Goal: Task Accomplishment & Management: Use online tool/utility

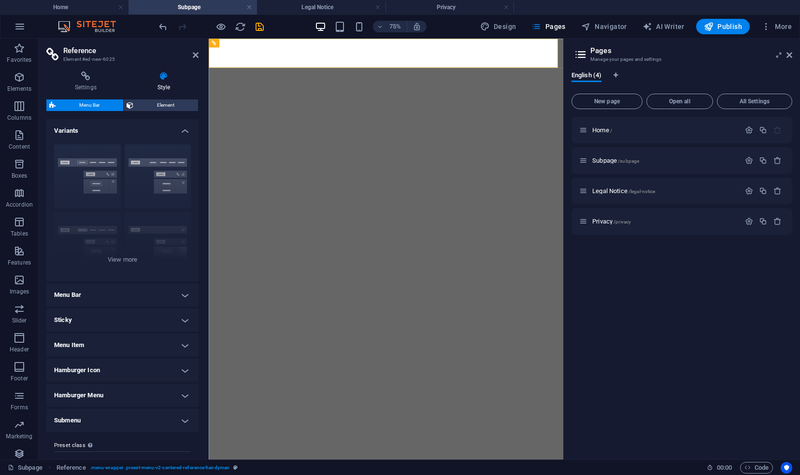
select select
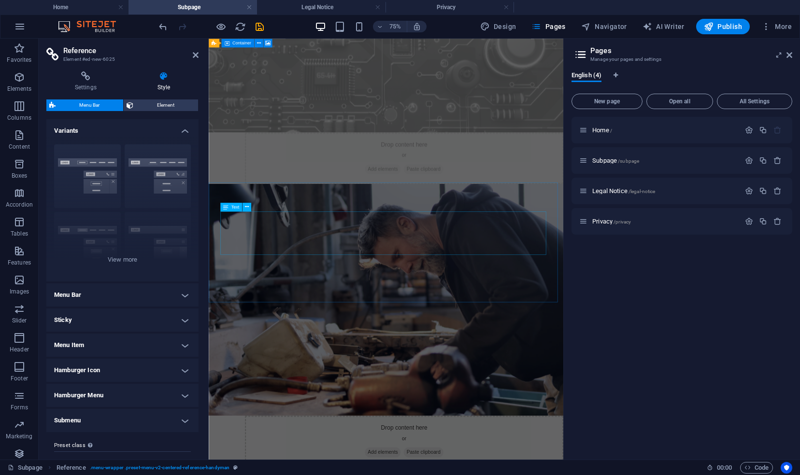
scroll to position [774, 0]
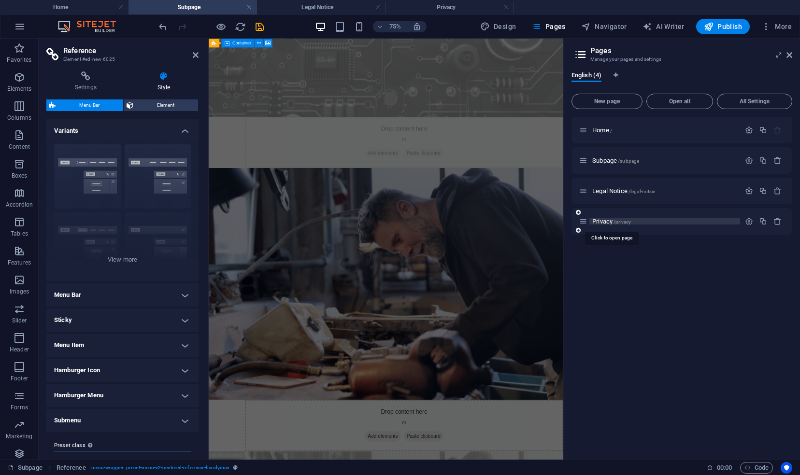
click at [609, 222] on span "Privacy /privacy" at bounding box center [611, 221] width 39 height 7
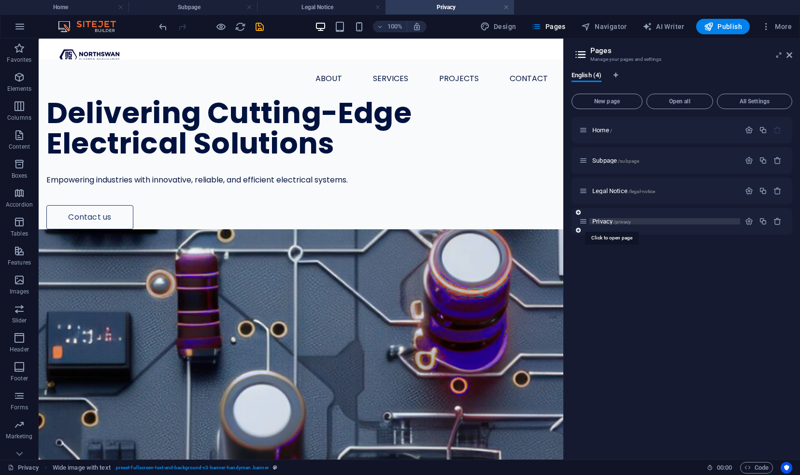
scroll to position [0, 0]
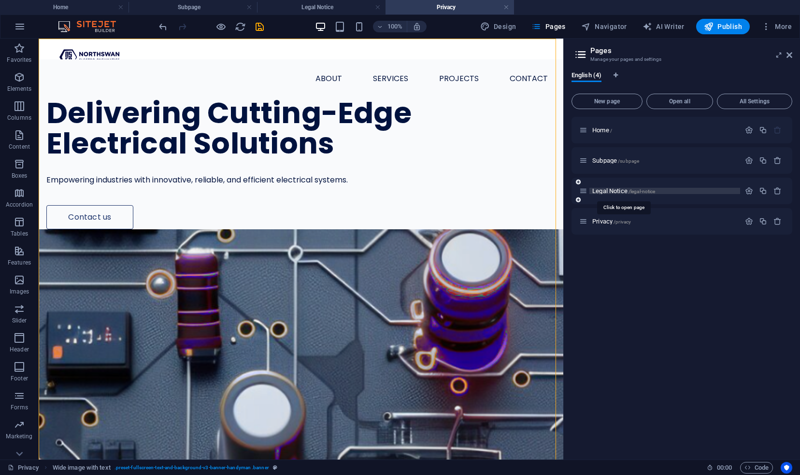
click at [611, 188] on span "Legal Notice /legal-notice" at bounding box center [623, 190] width 63 height 7
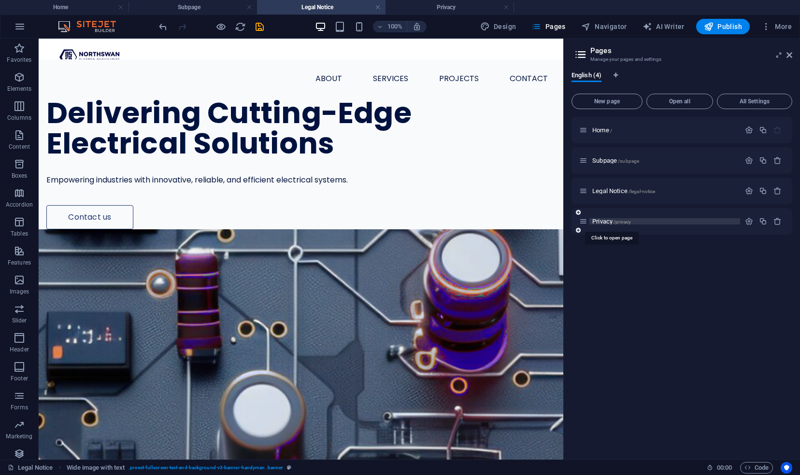
click at [608, 220] on span "Privacy /privacy" at bounding box center [611, 221] width 39 height 7
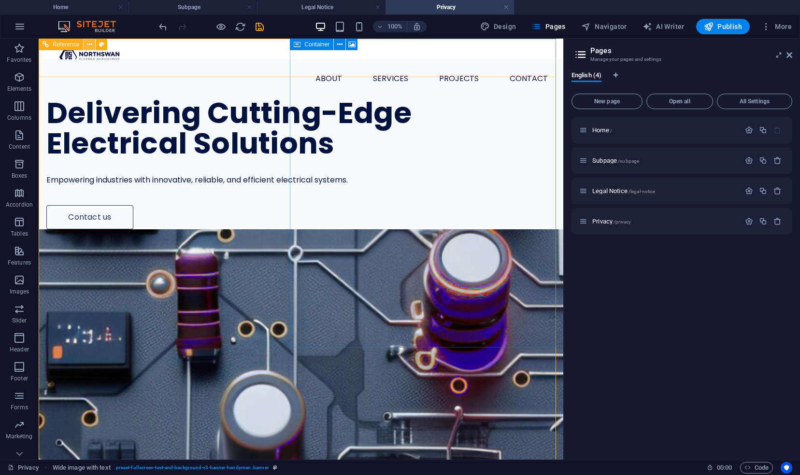
click at [90, 40] on icon at bounding box center [89, 45] width 5 height 10
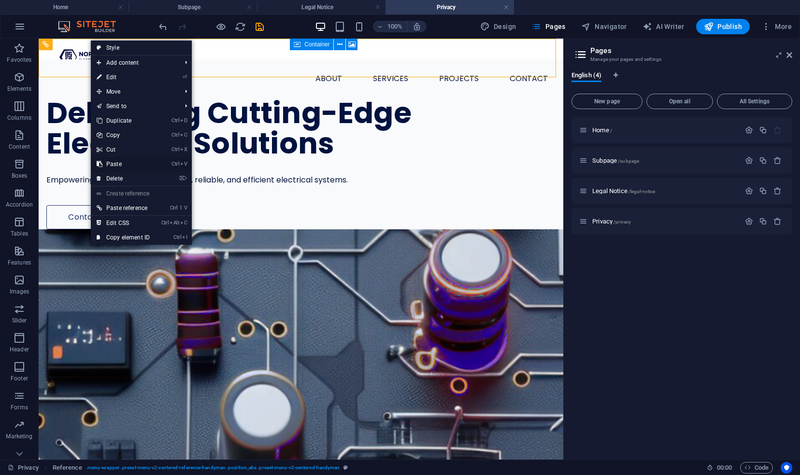
click at [137, 163] on link "Ctrl V Paste" at bounding box center [123, 164] width 65 height 14
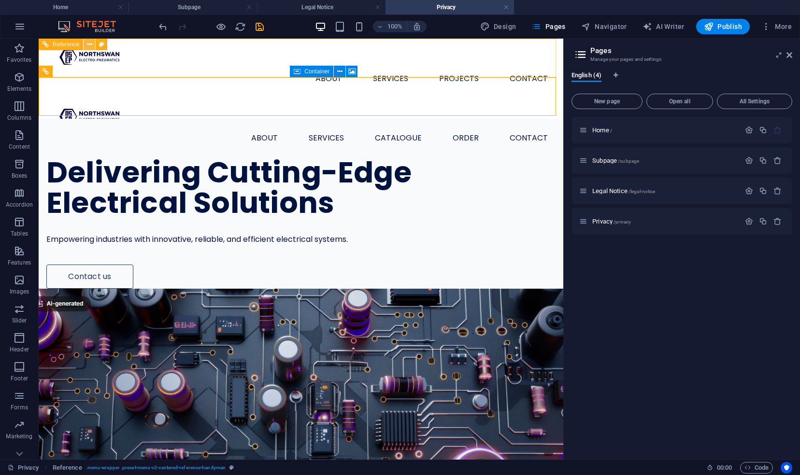
click at [91, 44] on icon at bounding box center [89, 45] width 5 height 10
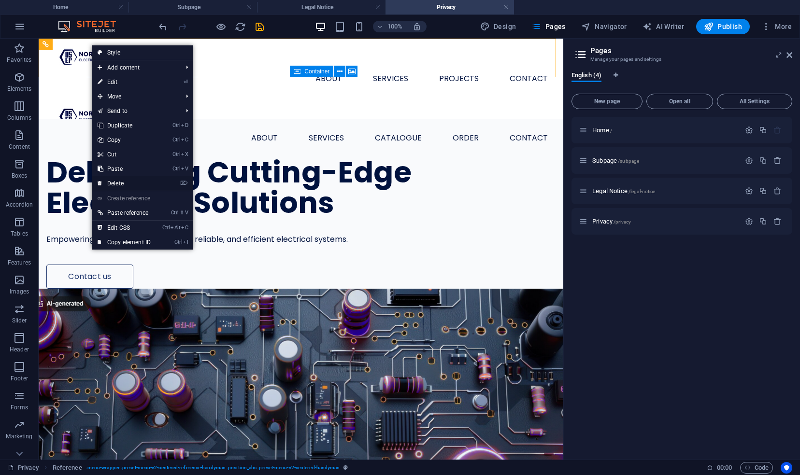
click at [118, 180] on link "⌦ Delete" at bounding box center [124, 183] width 65 height 14
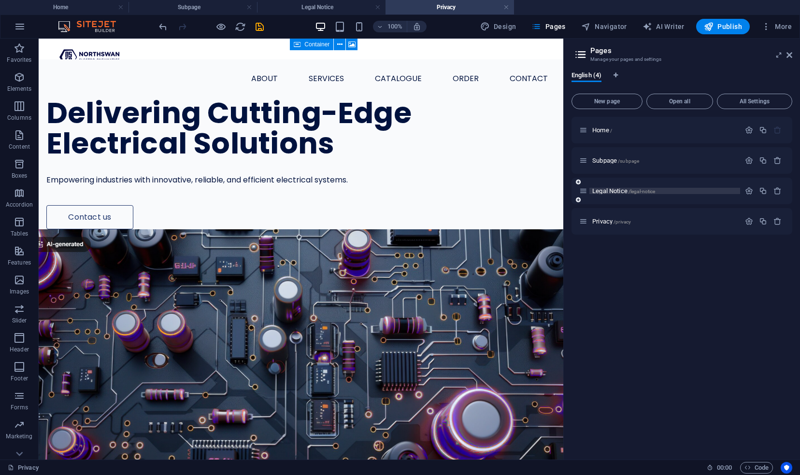
click at [627, 190] on span "Legal Notice /legal-notice" at bounding box center [623, 190] width 63 height 7
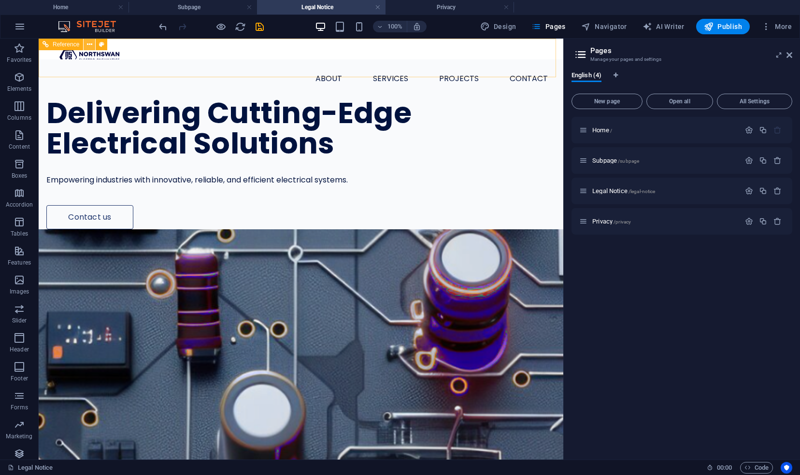
click at [89, 46] on icon at bounding box center [89, 45] width 5 height 10
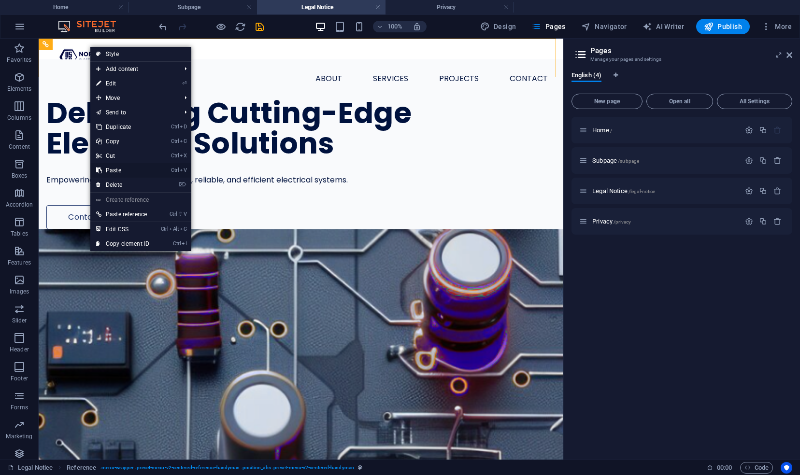
click at [136, 171] on link "Ctrl V Paste" at bounding box center [122, 170] width 65 height 14
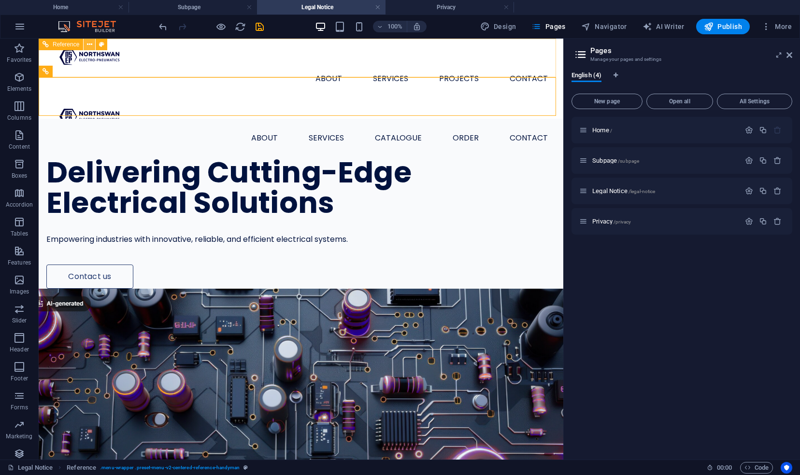
click at [92, 43] on button at bounding box center [90, 45] width 12 height 12
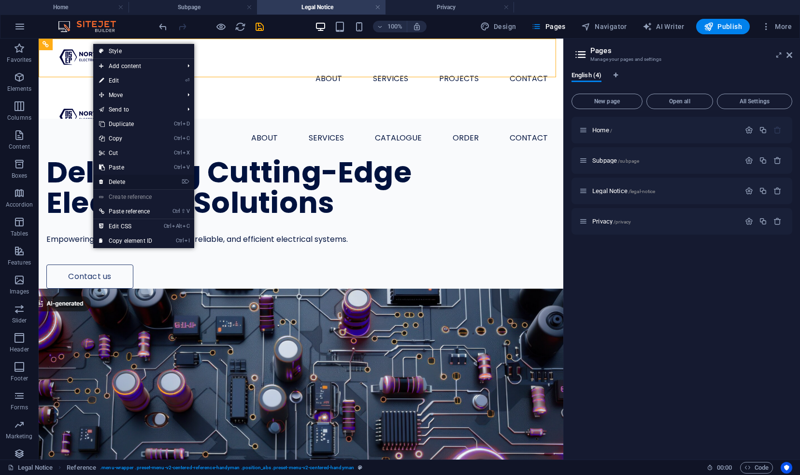
click at [126, 179] on link "⌦ Delete" at bounding box center [125, 182] width 65 height 14
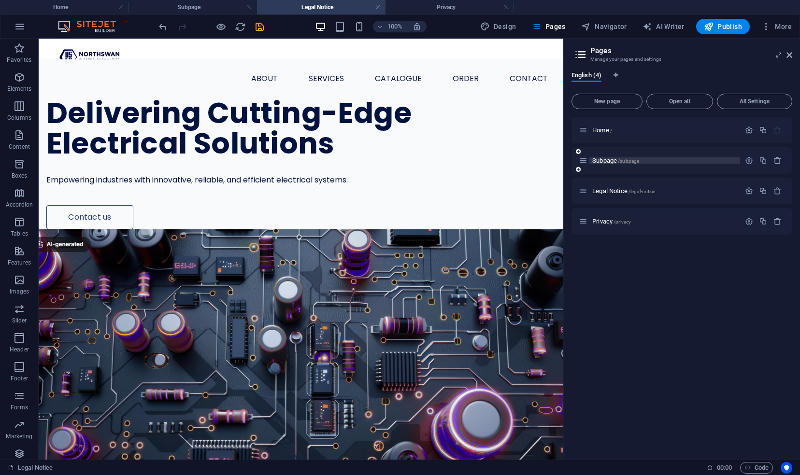
click at [609, 159] on span "Subpage /subpage" at bounding box center [615, 160] width 47 height 7
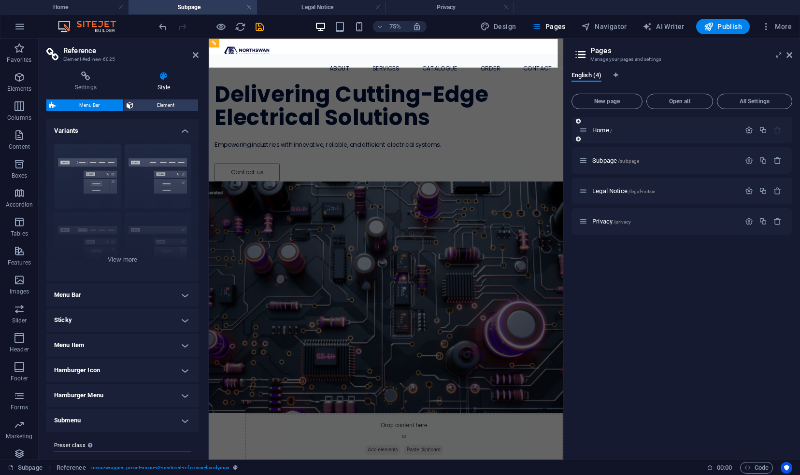
click at [608, 126] on div "Home /" at bounding box center [659, 130] width 161 height 11
click at [608, 130] on span "Home /" at bounding box center [602, 130] width 20 height 7
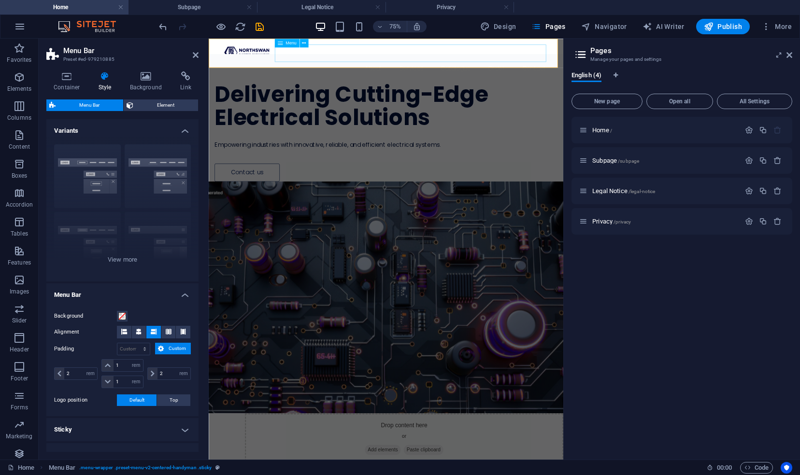
click at [294, 43] on span "Menu" at bounding box center [290, 43] width 11 height 4
click at [71, 75] on icon at bounding box center [66, 76] width 41 height 10
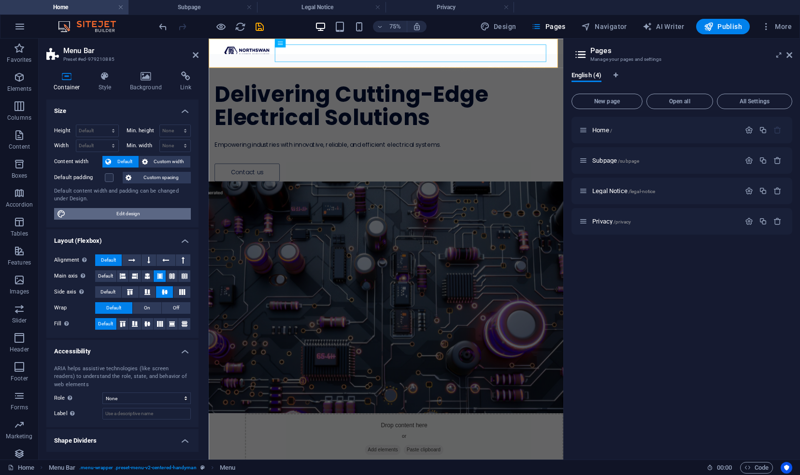
click at [109, 211] on span "Edit design" at bounding box center [128, 214] width 119 height 12
select select "px"
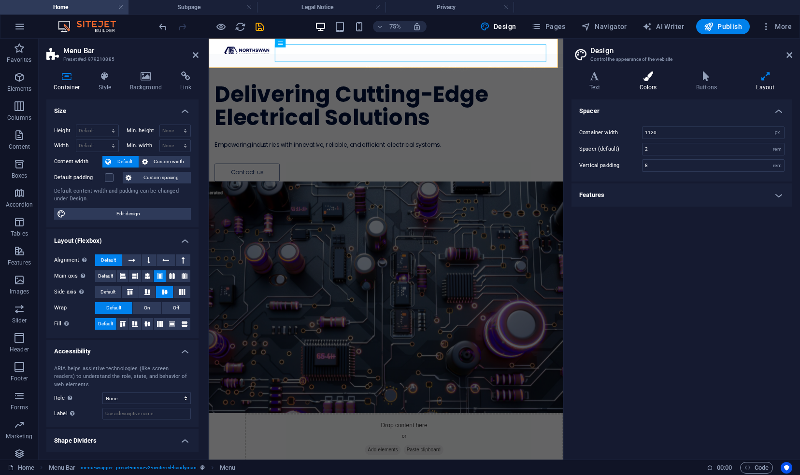
click at [666, 84] on h4 "Colors" at bounding box center [650, 81] width 57 height 20
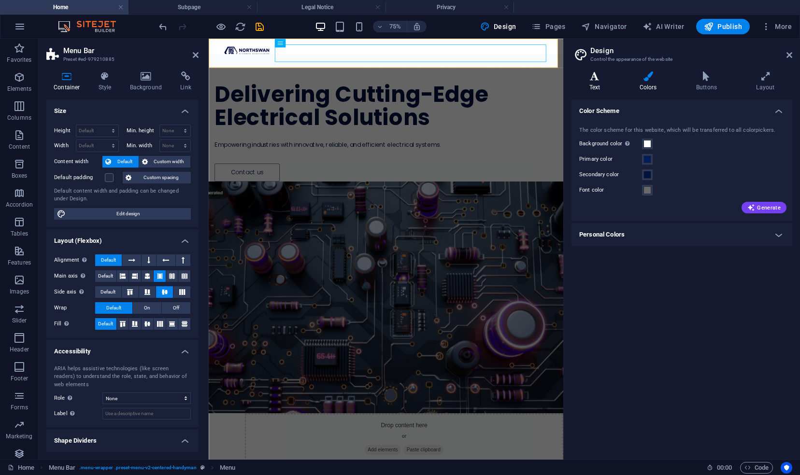
click at [604, 84] on h4 "Text" at bounding box center [596, 81] width 50 height 20
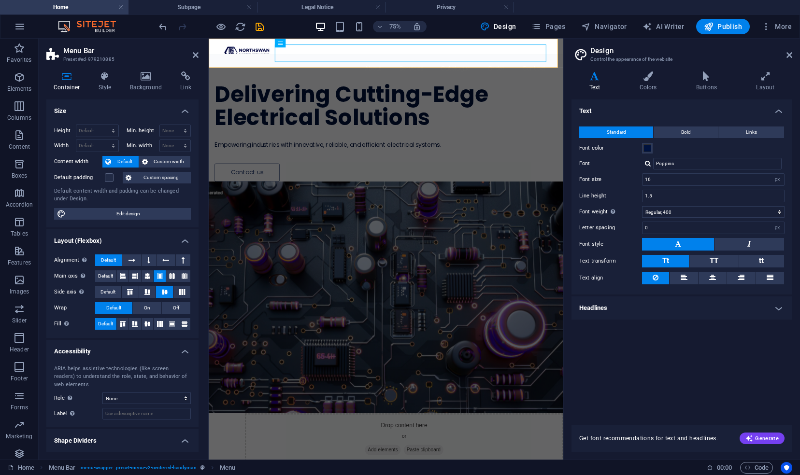
click at [605, 304] on h4 "Headlines" at bounding box center [681, 308] width 221 height 23
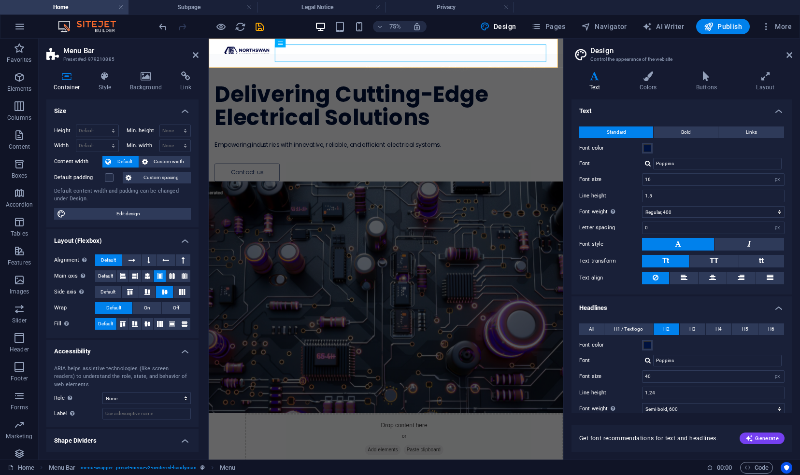
click at [605, 304] on h4 "Headlines" at bounding box center [681, 305] width 221 height 17
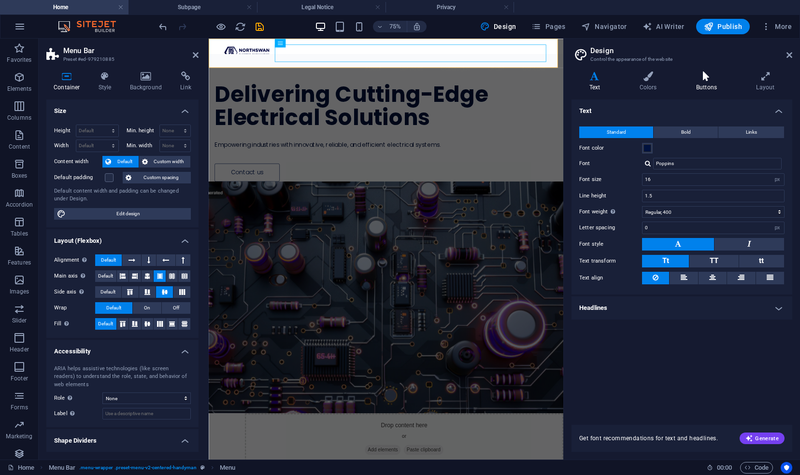
click at [712, 84] on h4 "Buttons" at bounding box center [708, 81] width 60 height 20
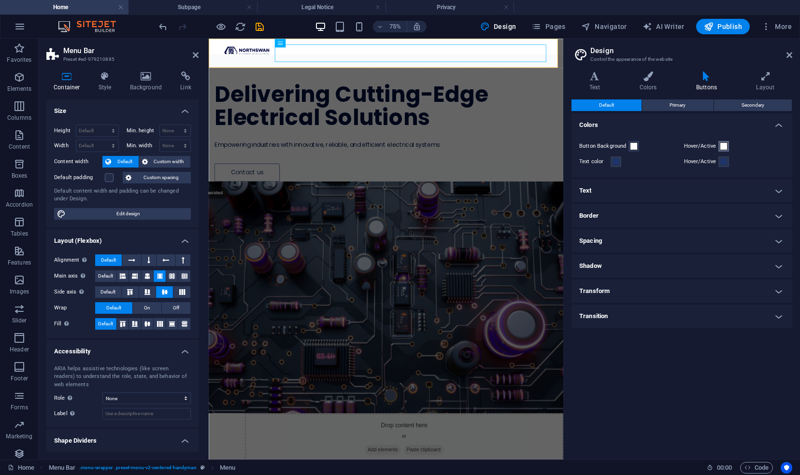
click at [724, 145] on span at bounding box center [724, 146] width 8 height 8
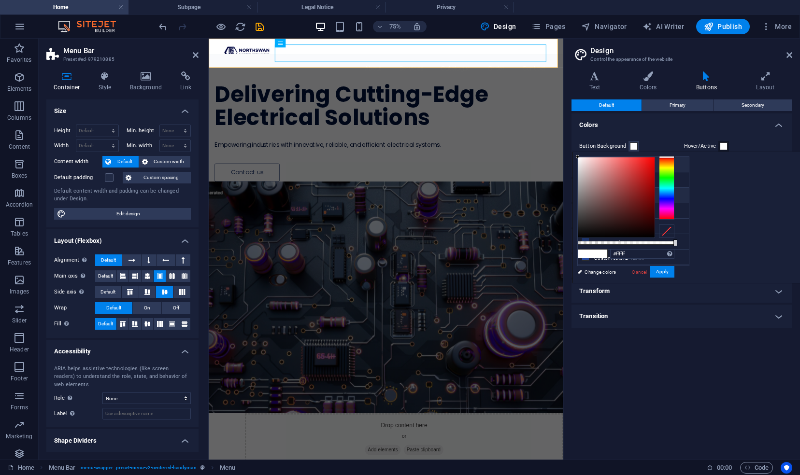
click at [642, 191] on li "Secondary color #00123e" at bounding box center [633, 195] width 111 height 15
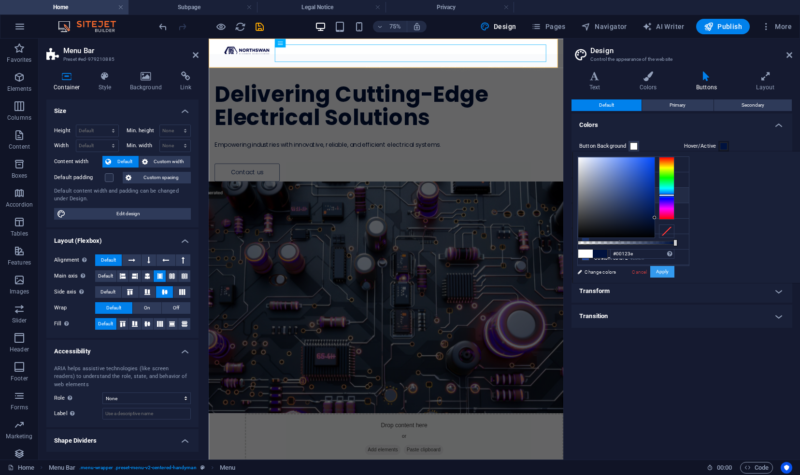
click at [674, 270] on button "Apply" at bounding box center [662, 272] width 24 height 12
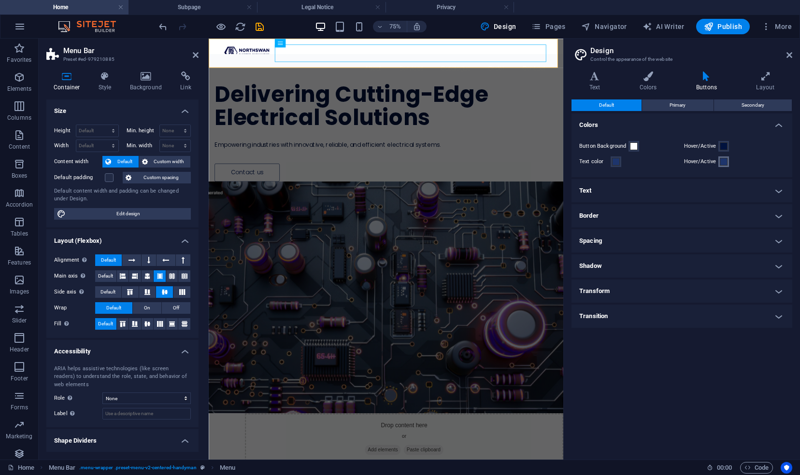
click at [722, 161] on span at bounding box center [724, 162] width 8 height 8
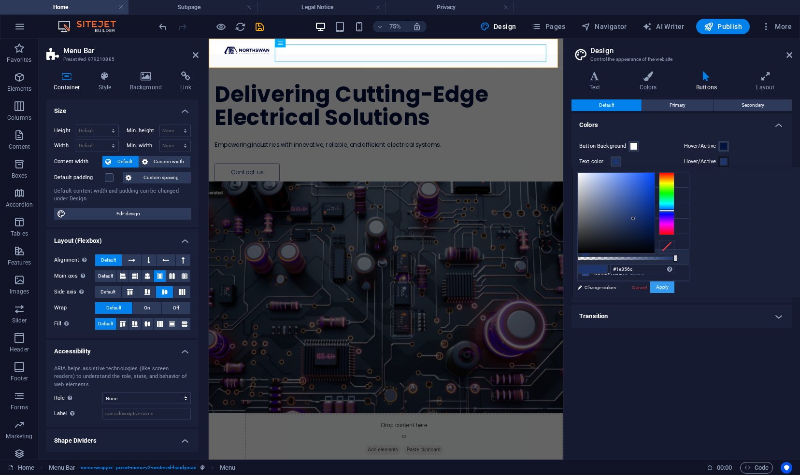
click at [674, 288] on button "Apply" at bounding box center [662, 288] width 24 height 12
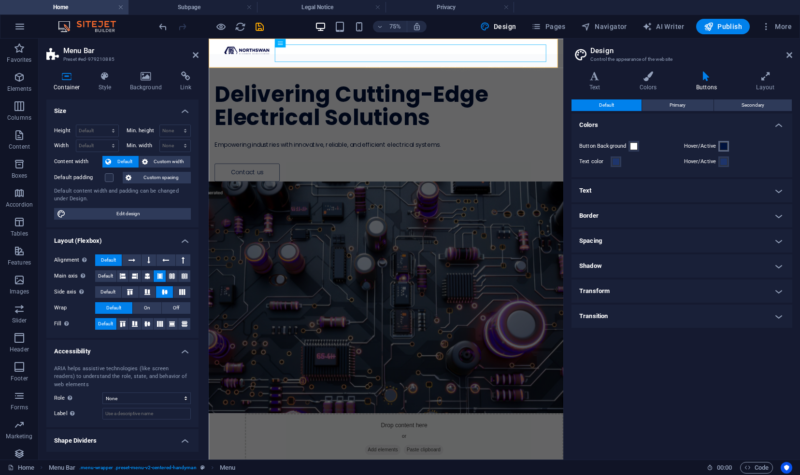
click at [722, 147] on span at bounding box center [724, 146] width 8 height 8
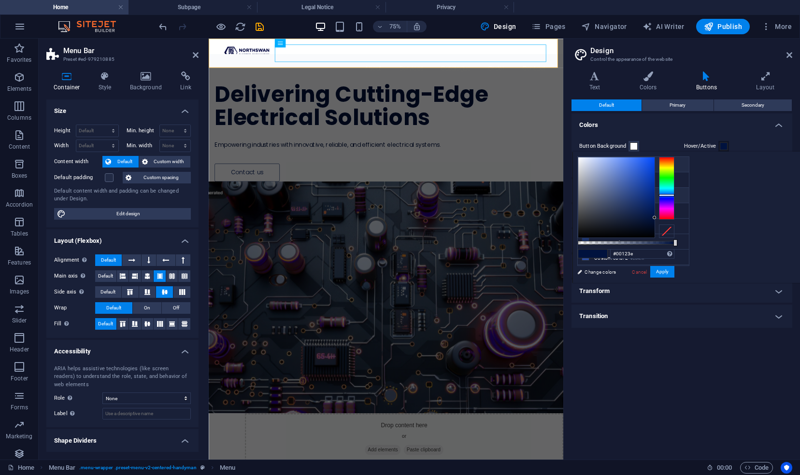
click at [624, 168] on li "Background color #ffffff" at bounding box center [633, 164] width 111 height 15
type input "#ffffff"
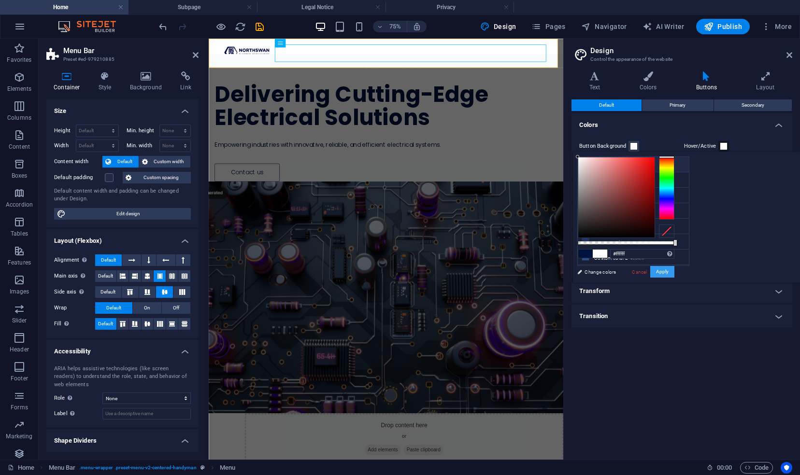
click at [674, 270] on button "Apply" at bounding box center [662, 272] width 24 height 12
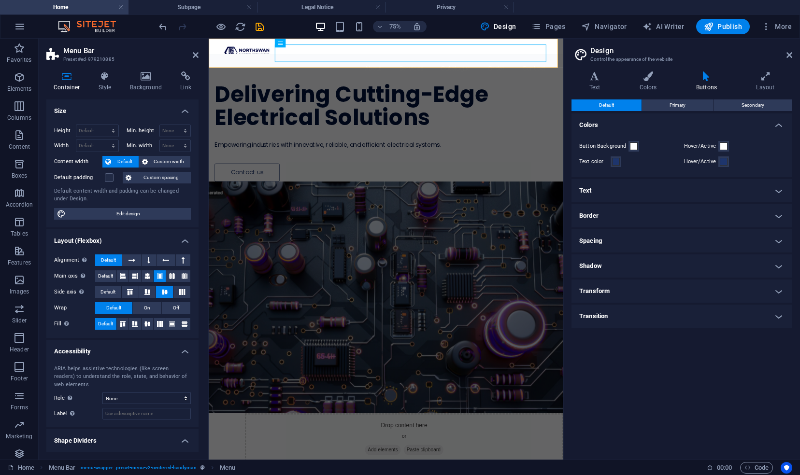
click at [655, 267] on h4 "Shadow" at bounding box center [681, 266] width 221 height 23
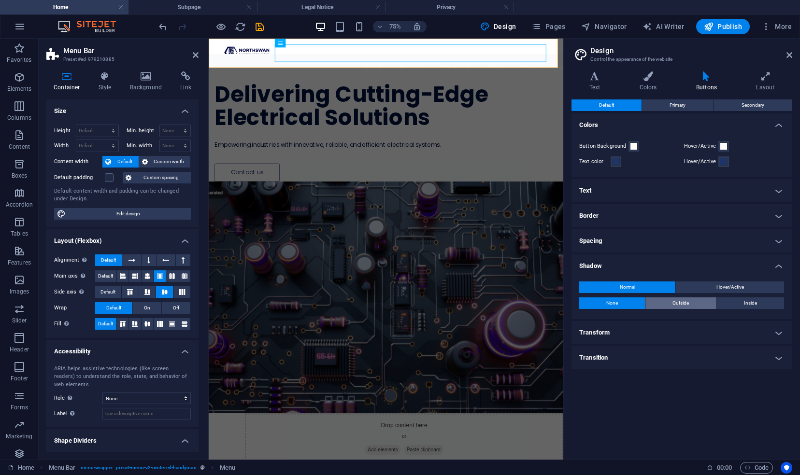
click at [705, 303] on button "Outside" at bounding box center [680, 303] width 71 height 12
type input "2"
type input "4"
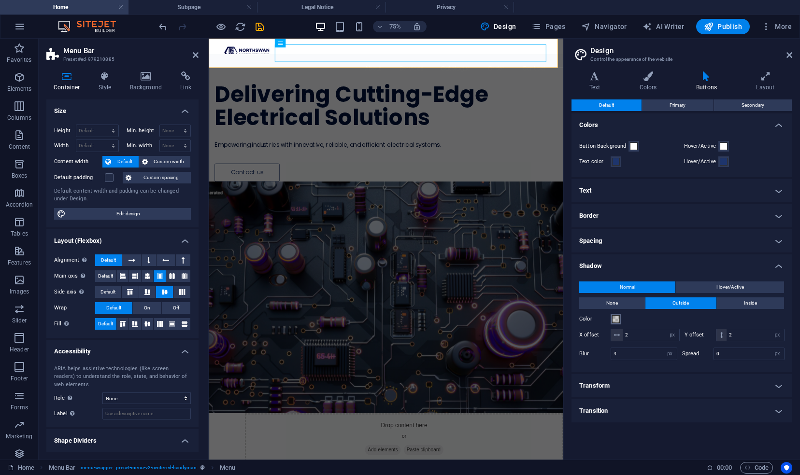
click at [616, 319] on span at bounding box center [616, 319] width 8 height 8
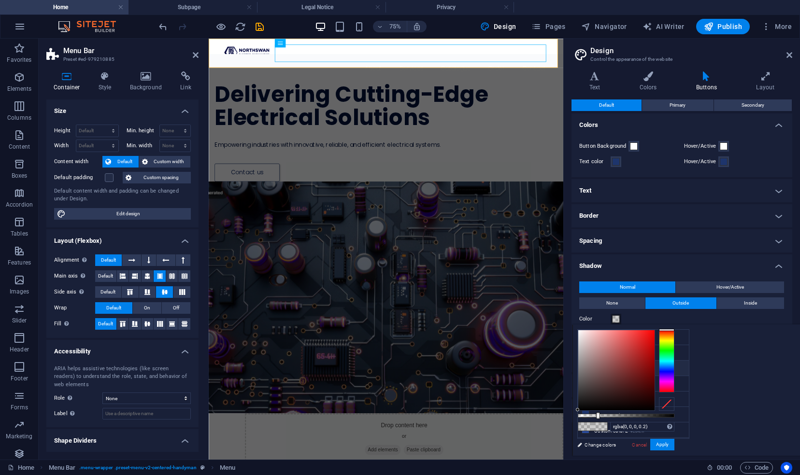
click at [601, 368] on li "Secondary color #00123e" at bounding box center [633, 368] width 111 height 15
type input "#00123e"
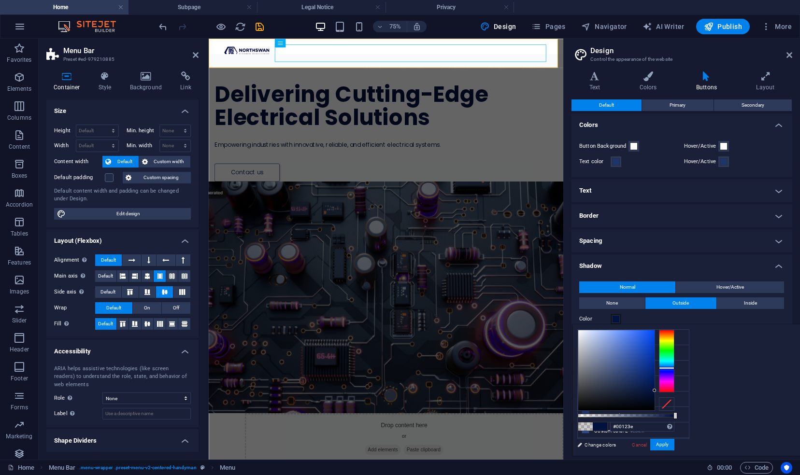
click at [679, 438] on div "#00123e Supported formats #0852ed rgb(8, 82, 237) rgba(8, 82, 237, 90%) hsv(221…" at bounding box center [625, 460] width 107 height 271
click at [674, 441] on button "Apply" at bounding box center [662, 445] width 24 height 12
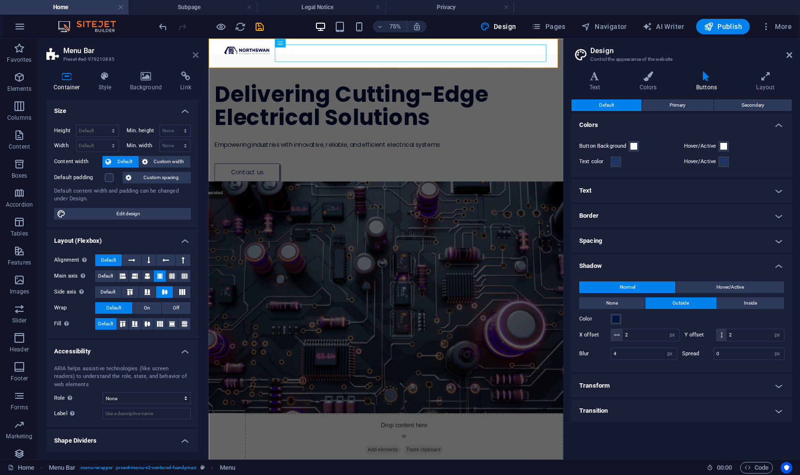
click at [195, 55] on icon at bounding box center [196, 55] width 6 height 8
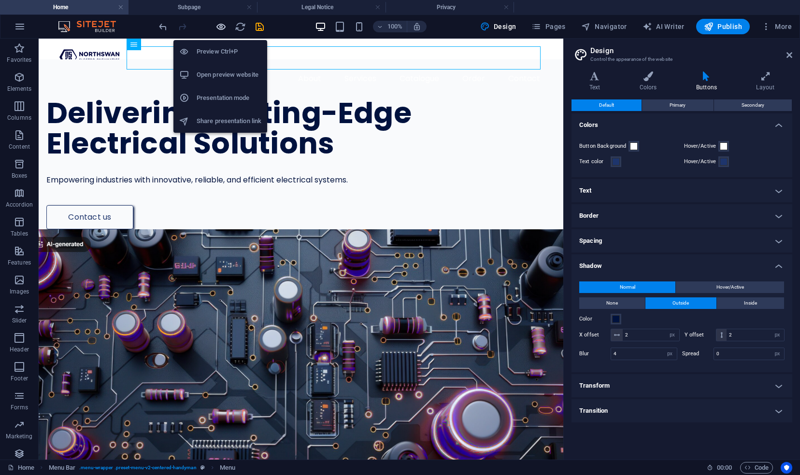
click at [222, 23] on icon "button" at bounding box center [220, 26] width 11 height 11
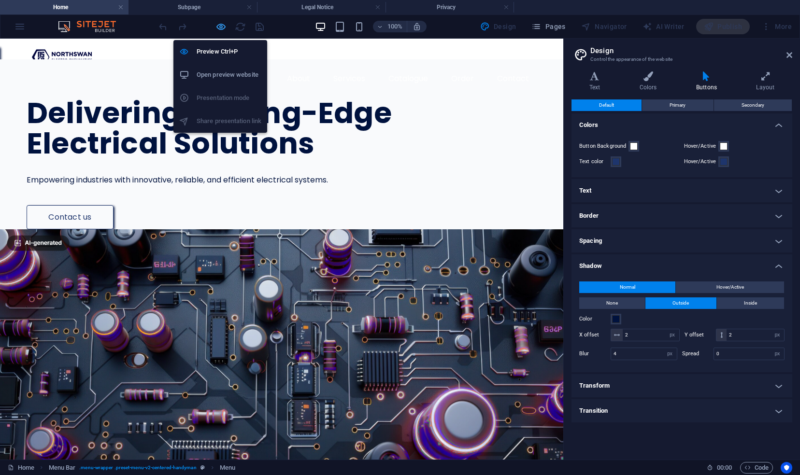
click at [222, 24] on icon "button" at bounding box center [220, 26] width 11 height 11
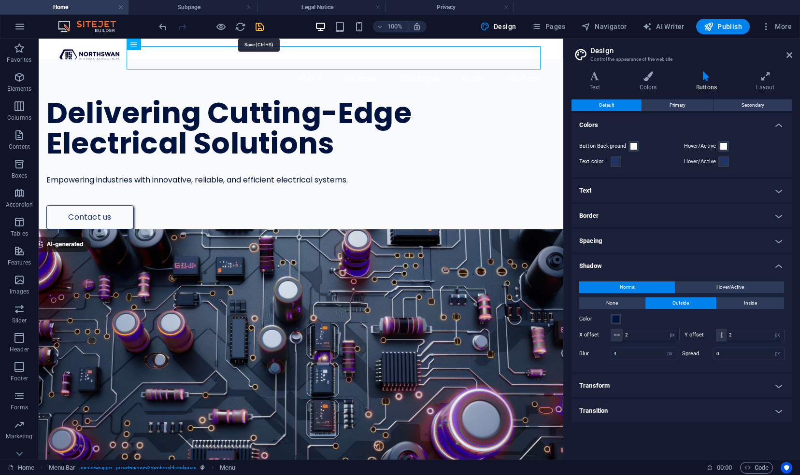
click at [256, 29] on icon "save" at bounding box center [259, 26] width 11 height 11
checkbox input "false"
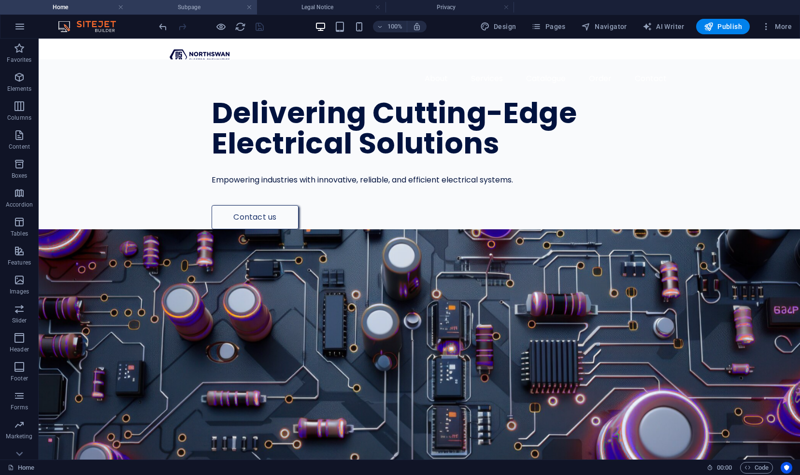
click at [188, 8] on h4 "Subpage" at bounding box center [192, 7] width 128 height 11
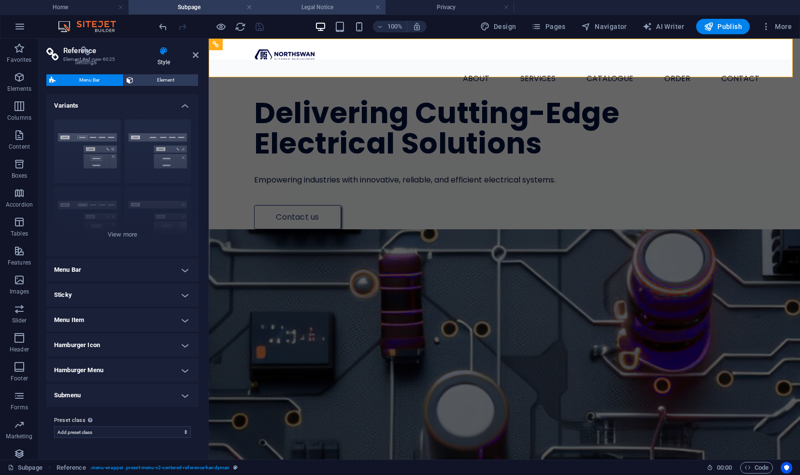
click at [291, 6] on h4 "Legal Notice" at bounding box center [321, 7] width 128 height 11
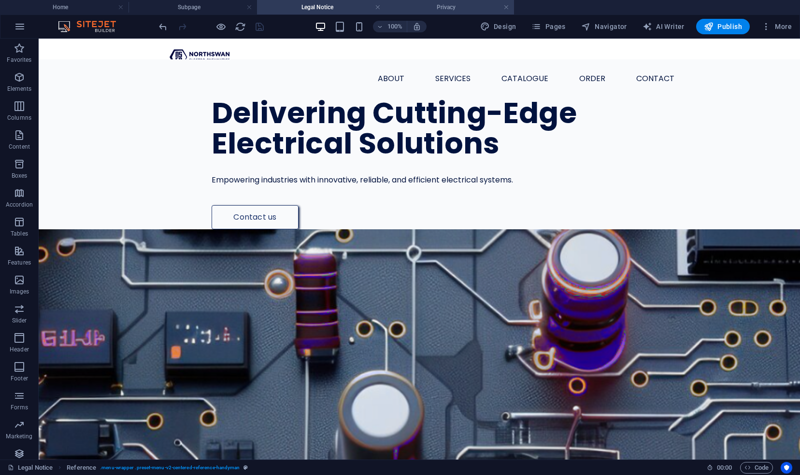
click at [425, 6] on h4 "Privacy" at bounding box center [449, 7] width 128 height 11
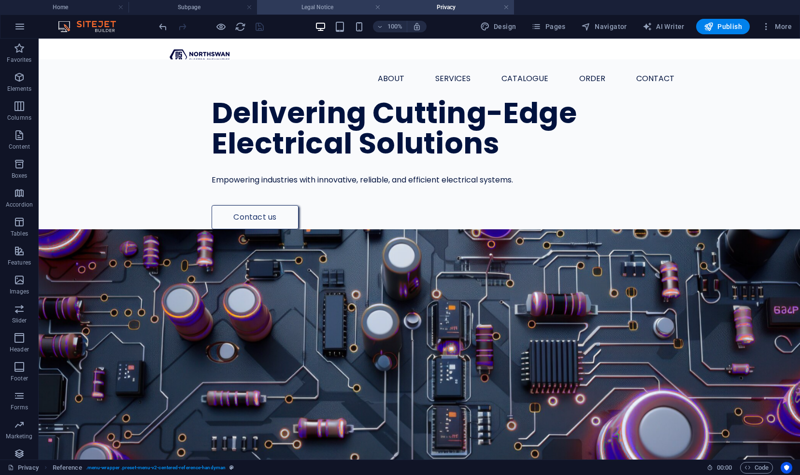
click at [302, 4] on h4 "Legal Notice" at bounding box center [321, 7] width 128 height 11
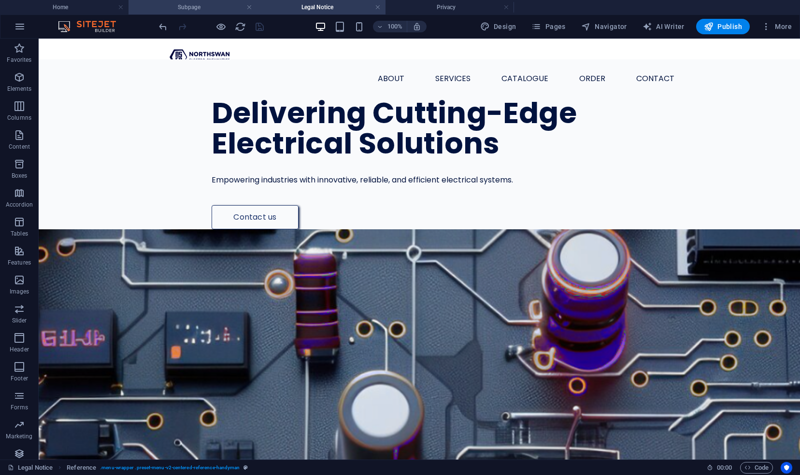
click at [198, 7] on h4 "Subpage" at bounding box center [192, 7] width 128 height 11
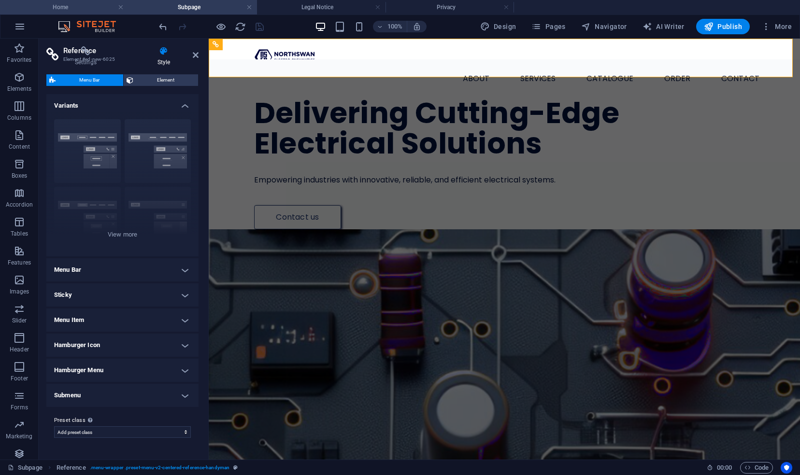
click at [101, 8] on h4 "Home" at bounding box center [64, 7] width 128 height 11
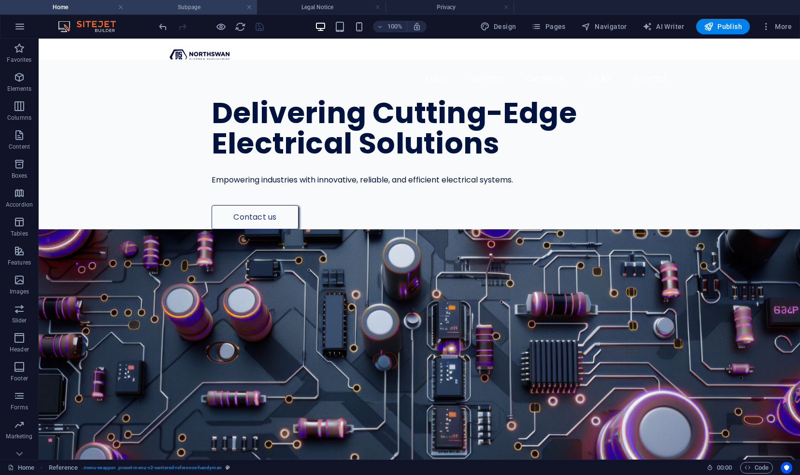
click at [193, 11] on h4 "Subpage" at bounding box center [192, 7] width 128 height 11
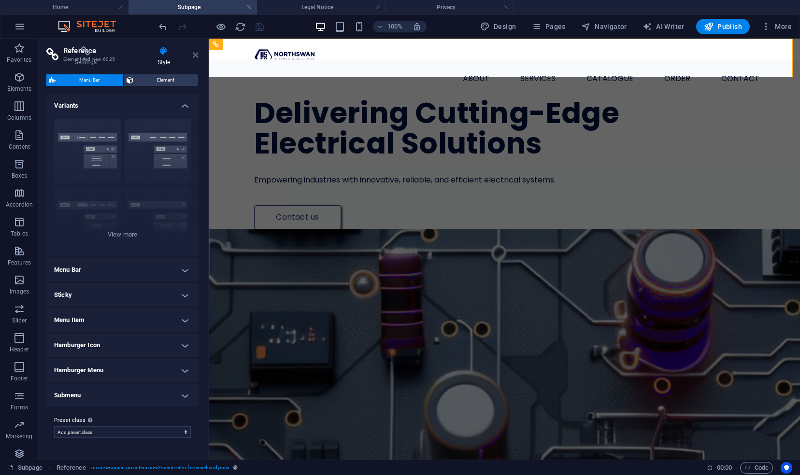
click at [198, 52] on icon at bounding box center [196, 55] width 6 height 8
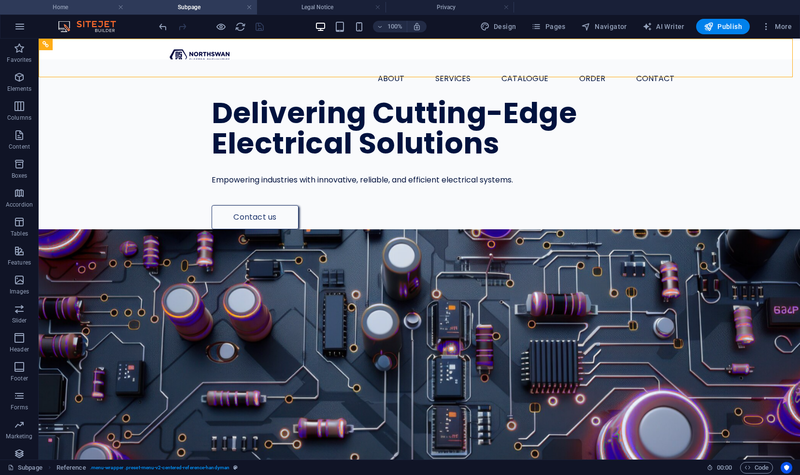
click at [86, 6] on h4 "Home" at bounding box center [64, 7] width 128 height 11
